Goal: Task Accomplishment & Management: Manage account settings

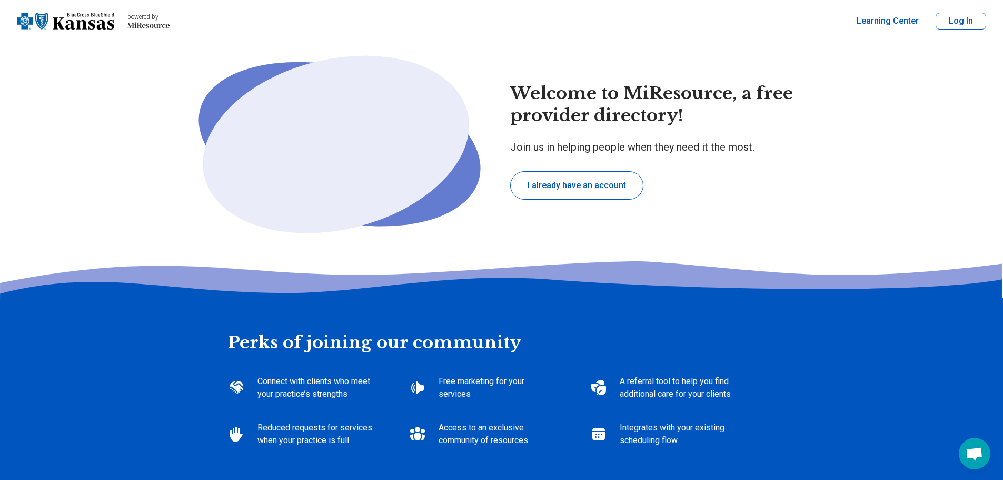
click at [569, 188] on button "I already have an account" at bounding box center [576, 185] width 133 height 28
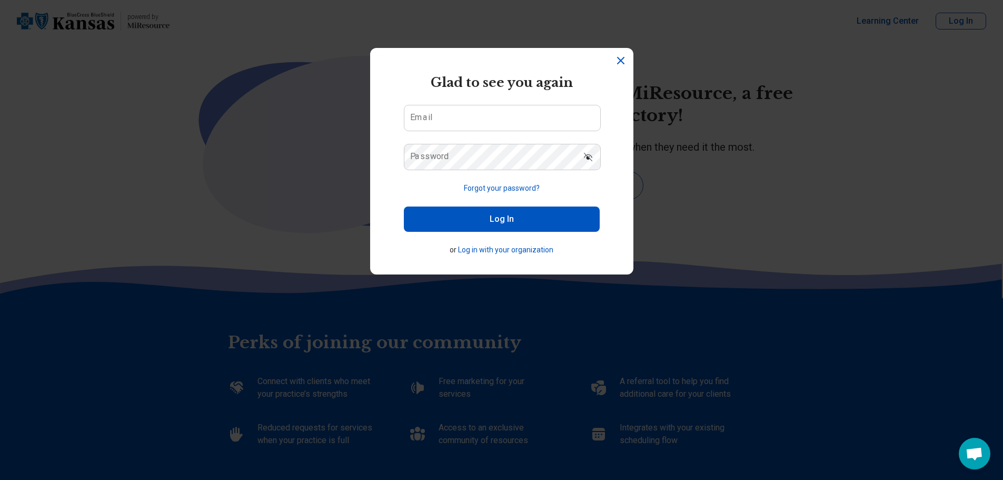
type textarea "*"
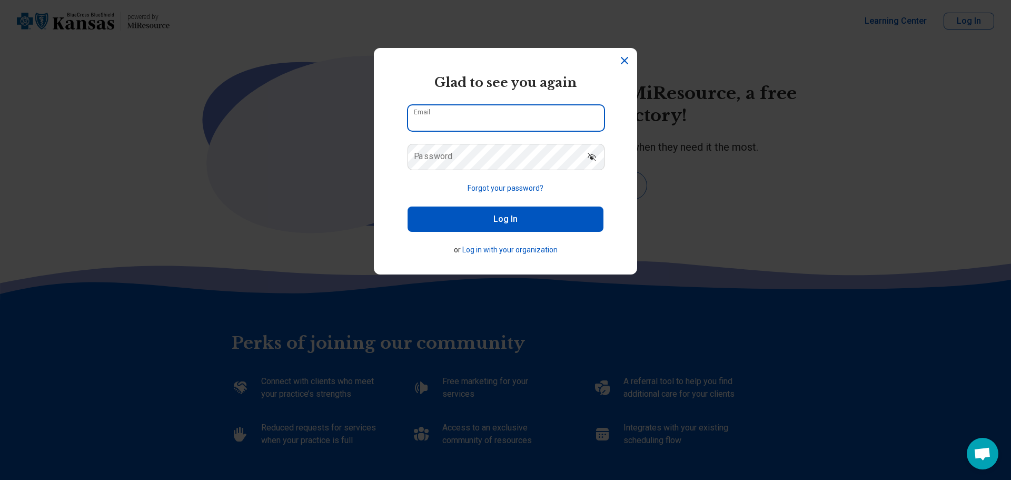
type input "**********"
click at [472, 215] on button "Log In" at bounding box center [506, 218] width 196 height 25
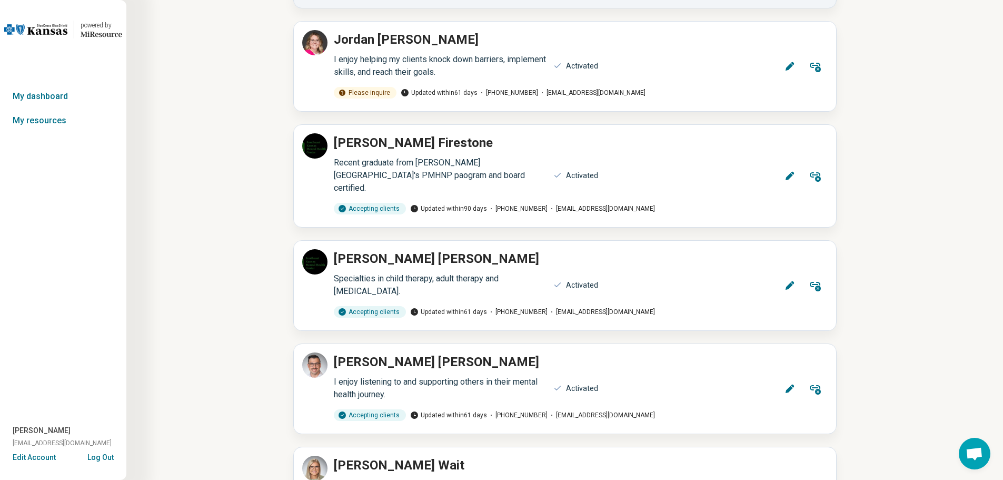
scroll to position [685, 0]
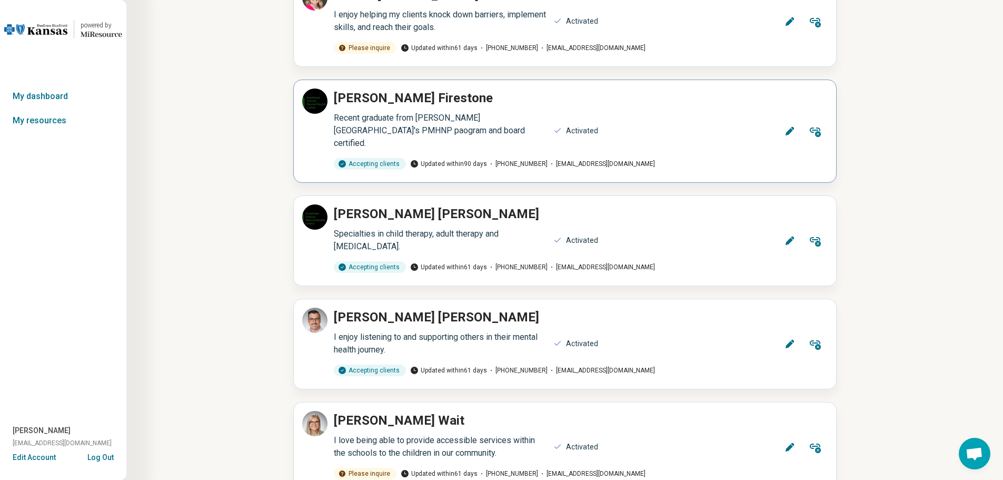
click at [788, 127] on icon at bounding box center [789, 131] width 8 height 8
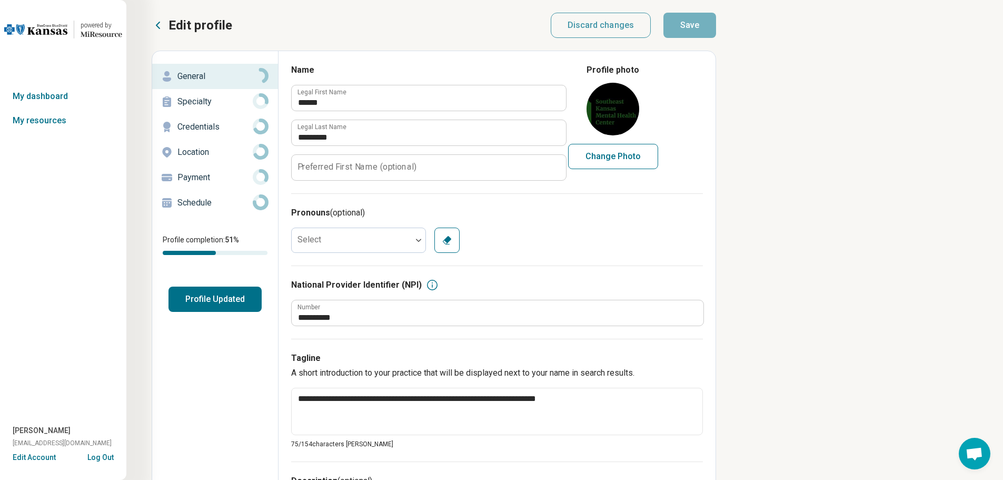
click at [191, 101] on p "Specialty" at bounding box center [215, 101] width 75 height 13
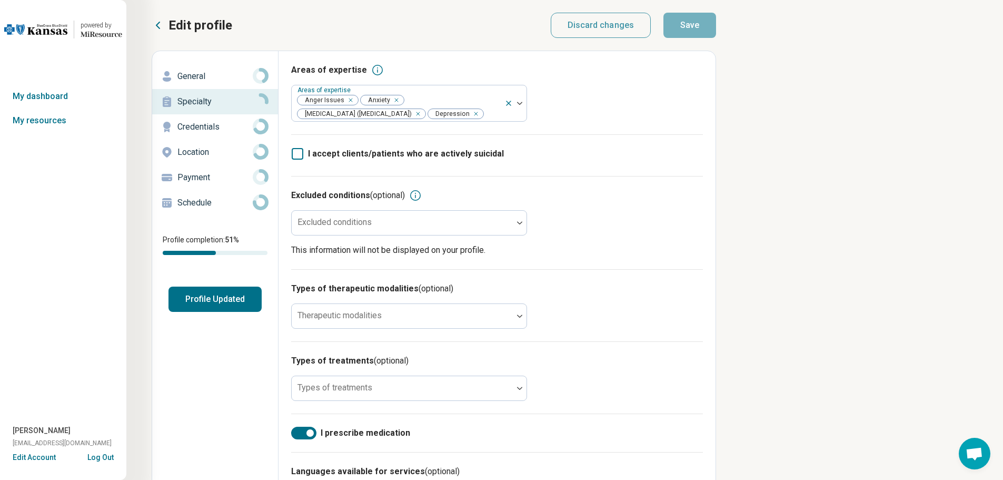
click at [210, 121] on p "Credentials" at bounding box center [215, 127] width 75 height 13
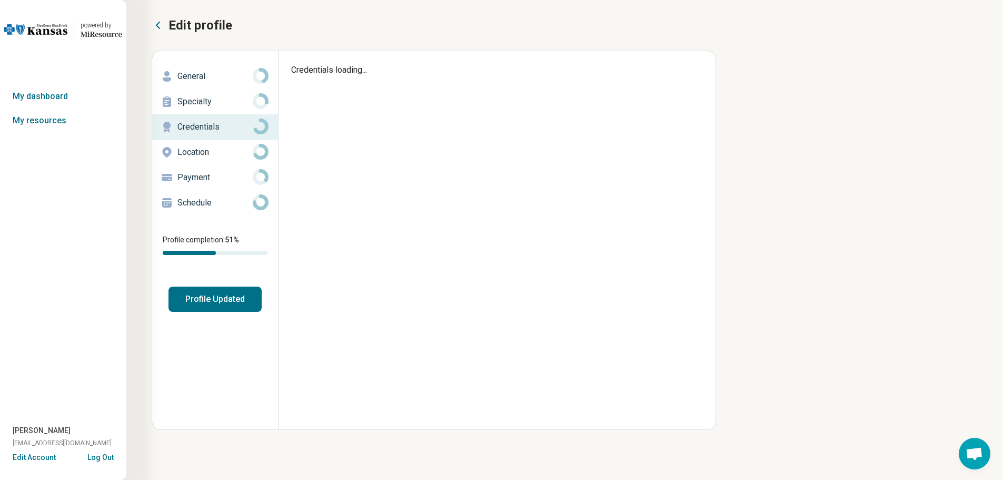
type textarea "*"
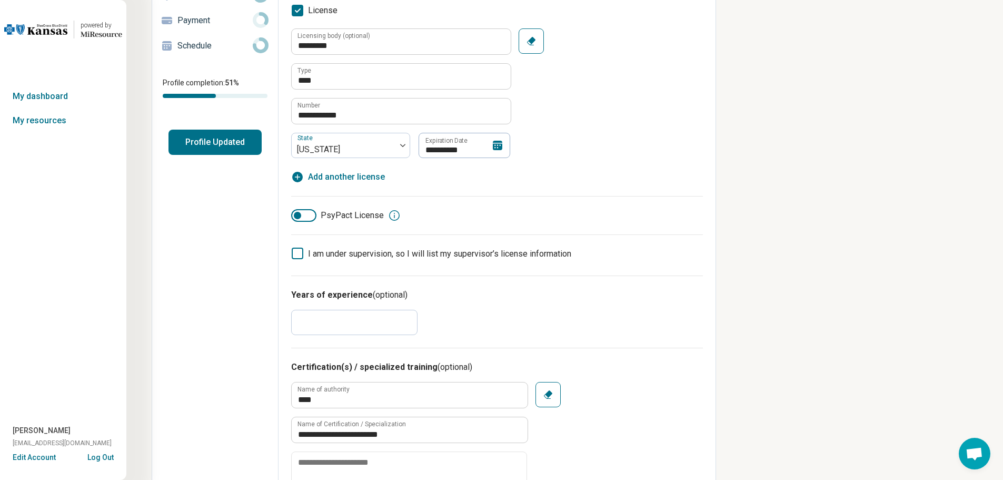
scroll to position [114, 0]
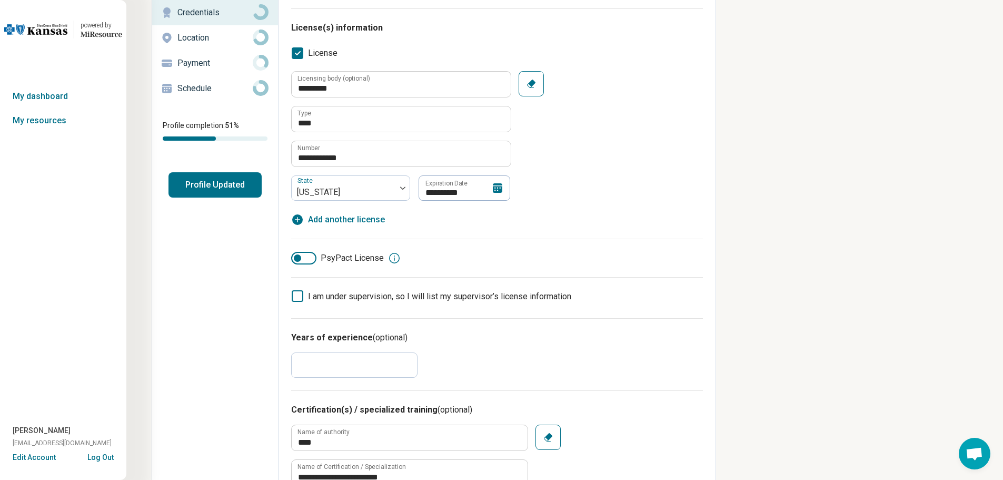
click at [186, 33] on p "Location" at bounding box center [215, 38] width 75 height 13
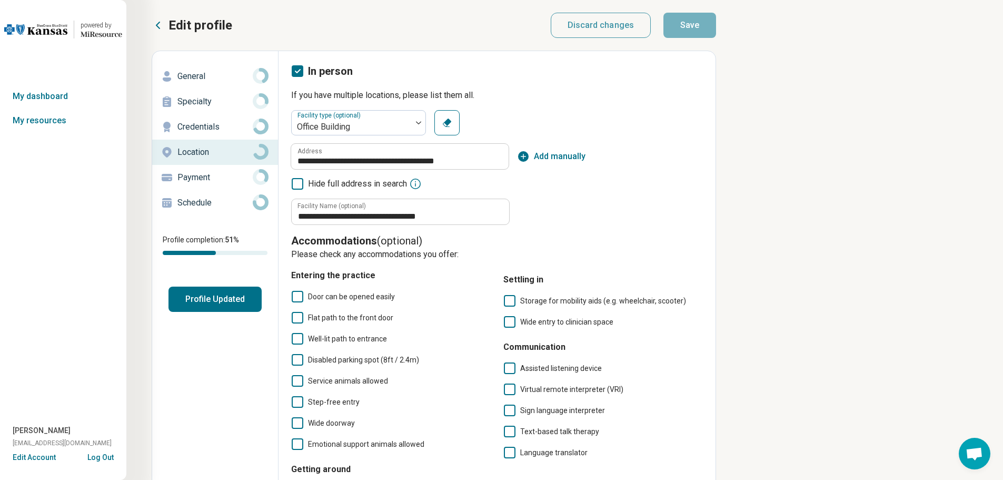
click at [188, 175] on p "Payment" at bounding box center [215, 177] width 75 height 13
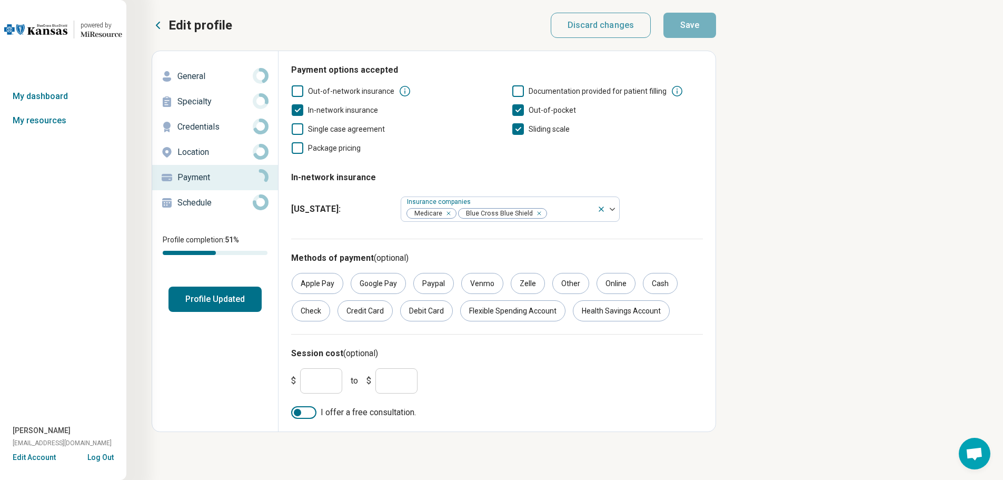
click at [210, 201] on p "Schedule" at bounding box center [215, 202] width 75 height 13
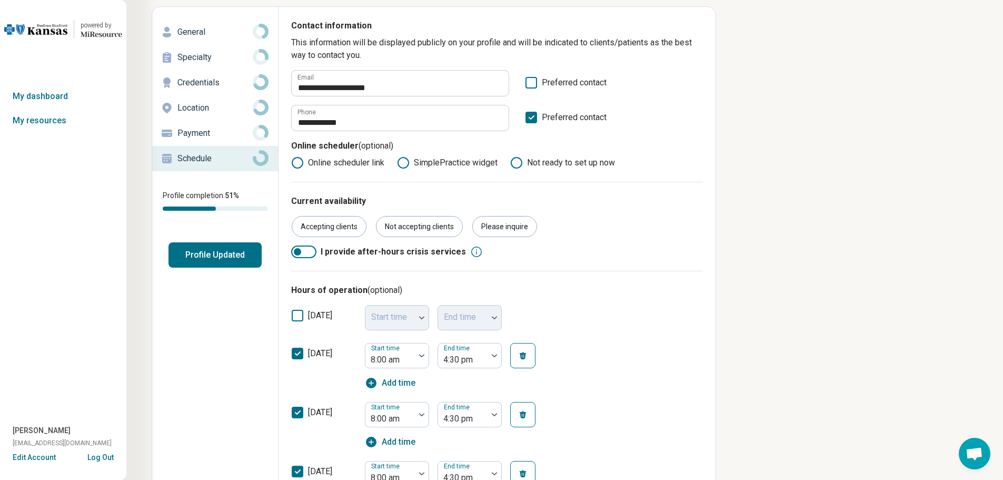
scroll to position [44, 0]
click at [208, 257] on button "Profile Updated" at bounding box center [215, 255] width 93 height 25
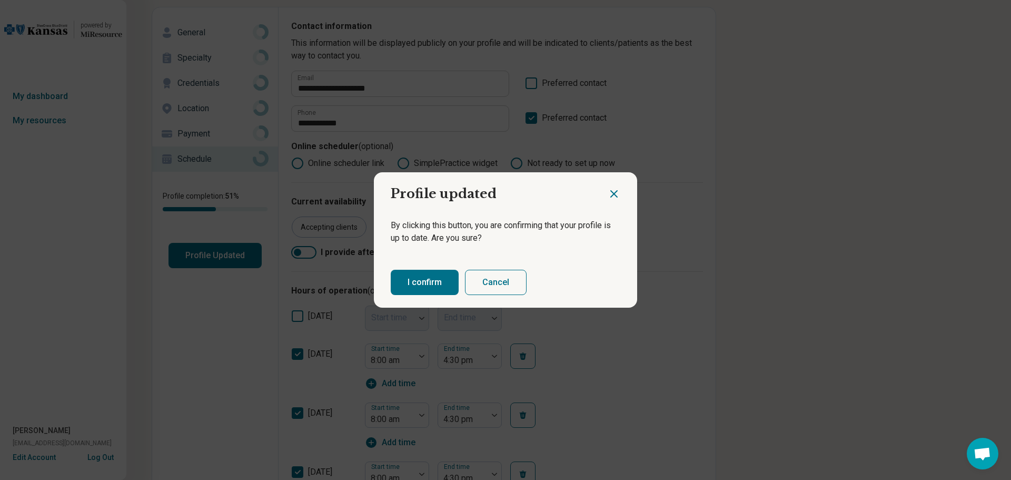
click at [419, 283] on button "I confirm" at bounding box center [425, 282] width 68 height 25
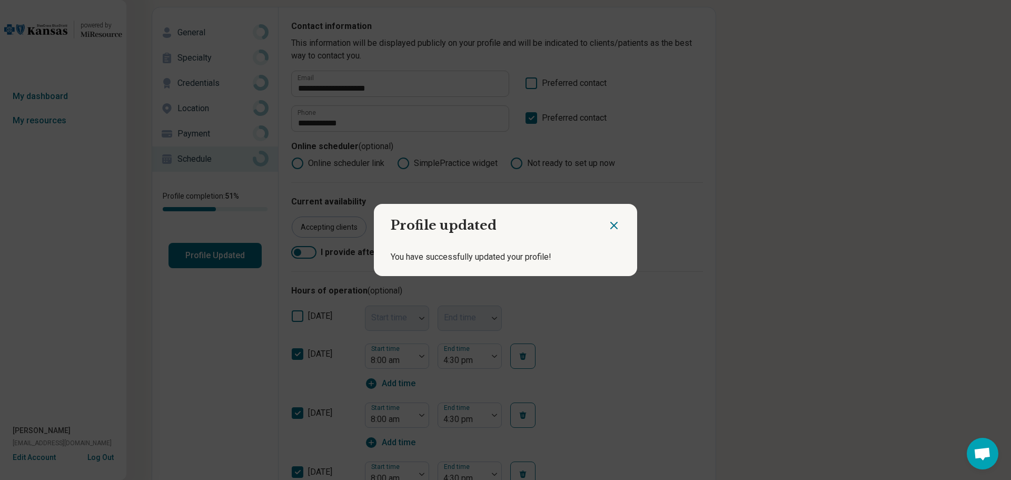
click at [612, 225] on icon "Close dialog" at bounding box center [614, 225] width 13 height 13
